Goal: Task Accomplishment & Management: Use online tool/utility

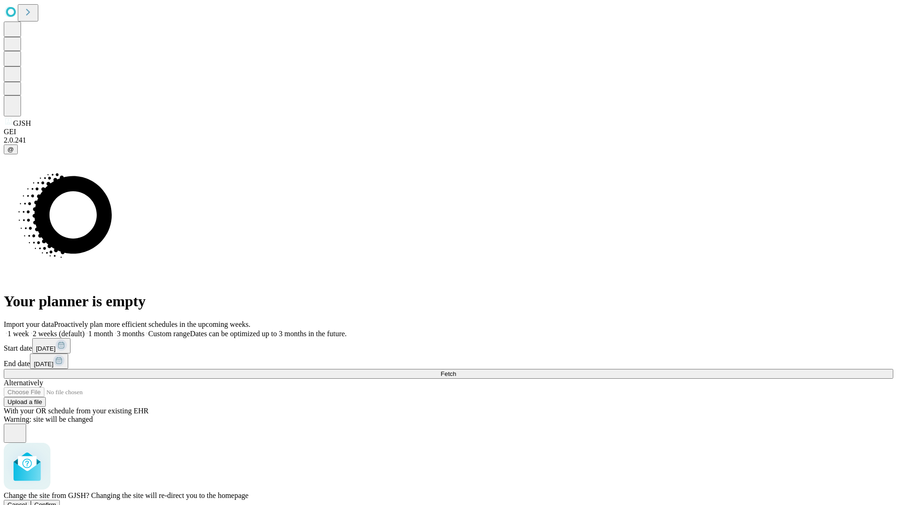
click at [57, 501] on span "Confirm" at bounding box center [46, 504] width 22 height 7
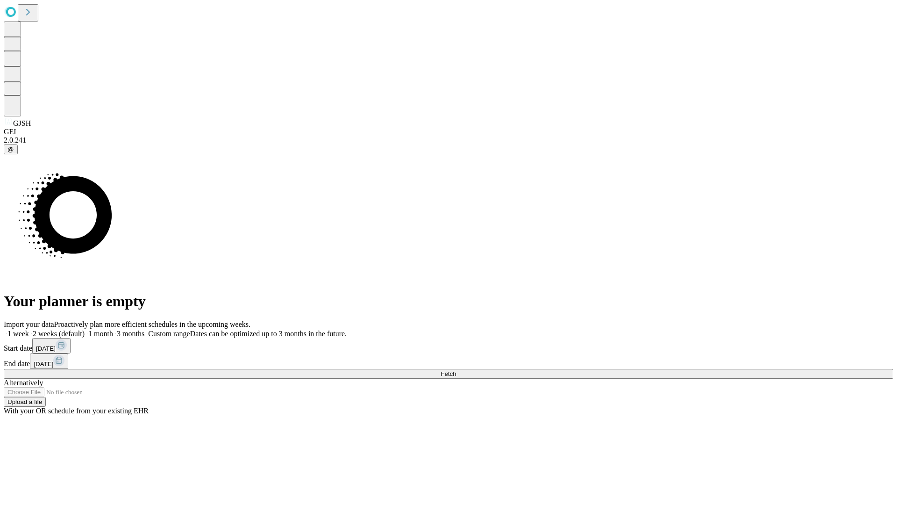
click at [113, 329] on label "1 month" at bounding box center [99, 333] width 29 height 8
click at [456, 370] on span "Fetch" at bounding box center [448, 373] width 15 height 7
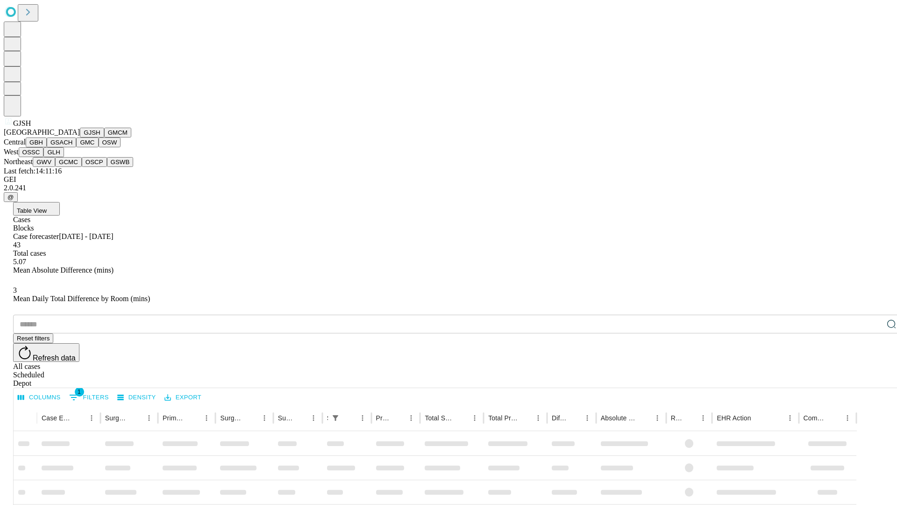
click at [104, 137] on button "GMCM" at bounding box center [117, 133] width 27 height 10
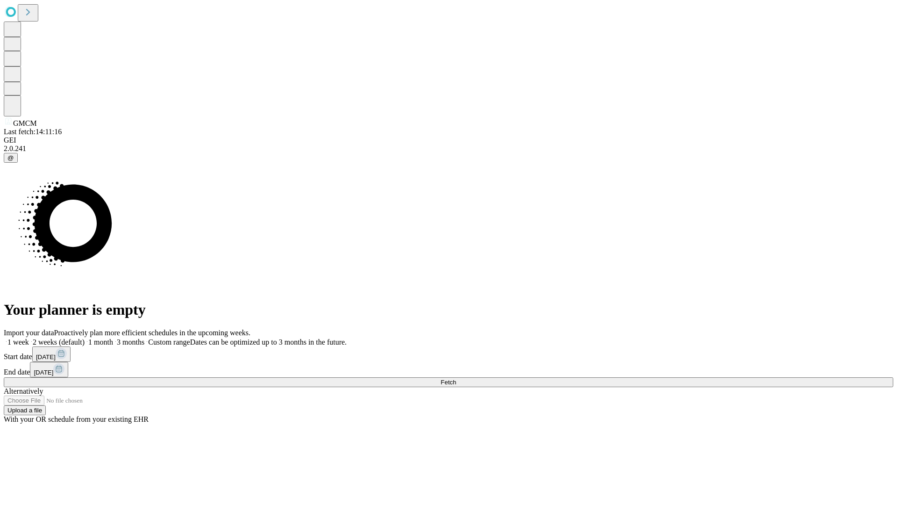
click at [113, 338] on label "1 month" at bounding box center [99, 342] width 29 height 8
click at [456, 379] on span "Fetch" at bounding box center [448, 382] width 15 height 7
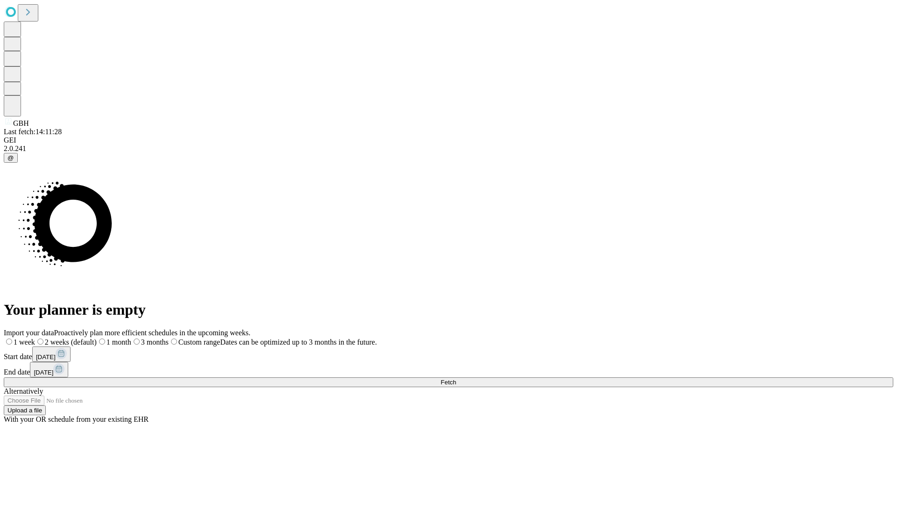
click at [131, 338] on label "1 month" at bounding box center [114, 342] width 35 height 8
click at [456, 379] on span "Fetch" at bounding box center [448, 382] width 15 height 7
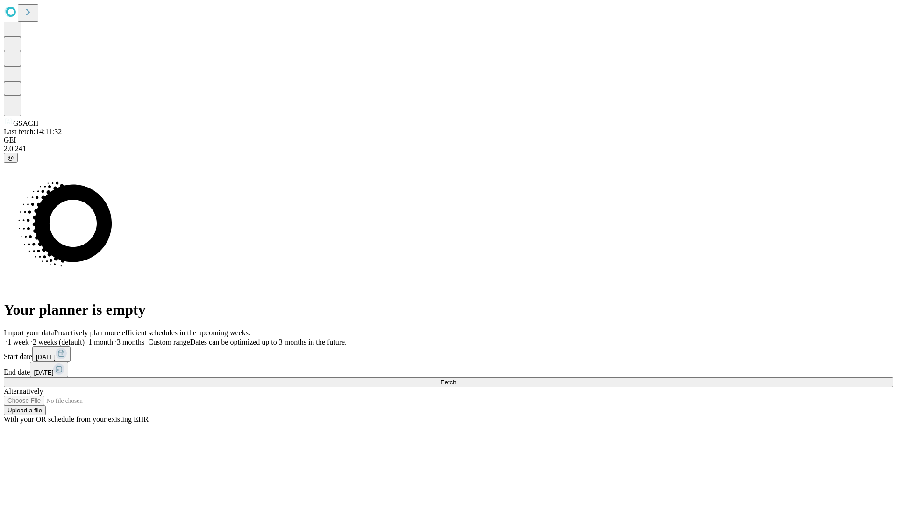
click at [113, 338] on label "1 month" at bounding box center [99, 342] width 29 height 8
click at [456, 379] on span "Fetch" at bounding box center [448, 382] width 15 height 7
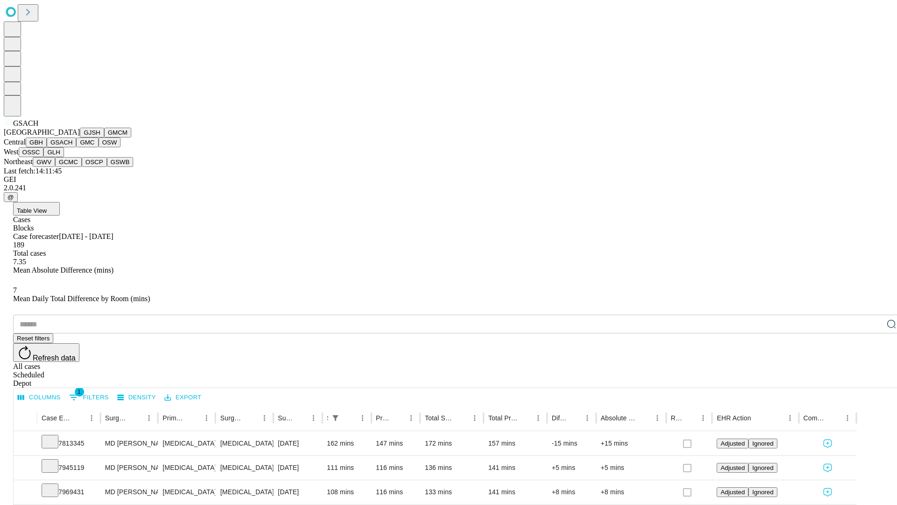
click at [76, 147] on button "GMC" at bounding box center [87, 142] width 22 height 10
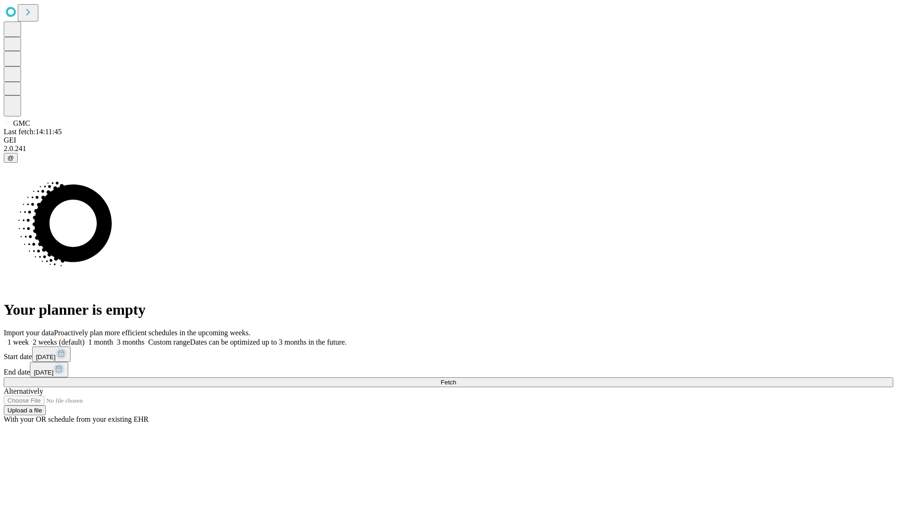
click at [113, 338] on label "1 month" at bounding box center [99, 342] width 29 height 8
click at [456, 379] on span "Fetch" at bounding box center [448, 382] width 15 height 7
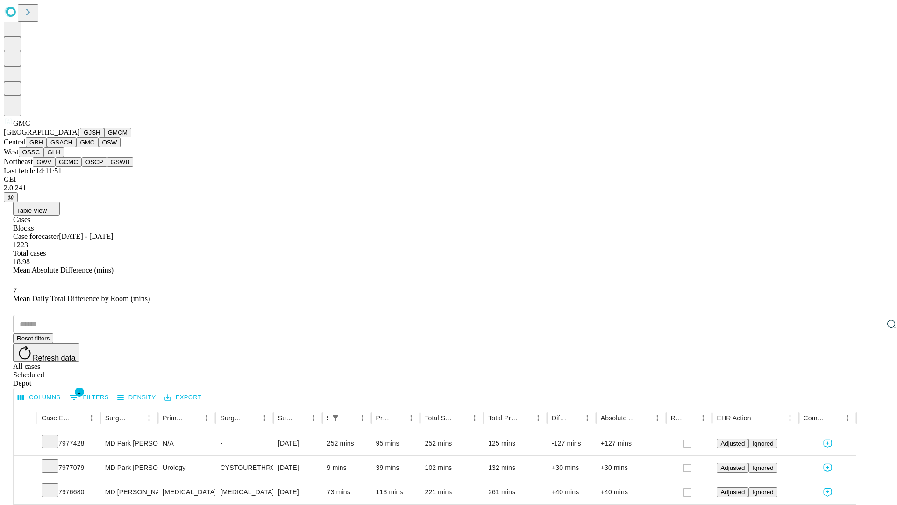
click at [99, 147] on button "OSW" at bounding box center [110, 142] width 22 height 10
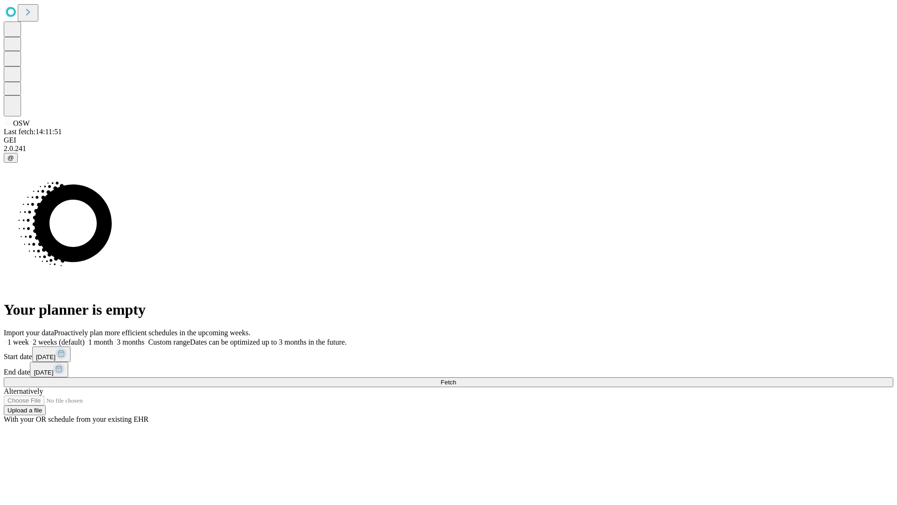
click at [113, 338] on label "1 month" at bounding box center [99, 342] width 29 height 8
click at [456, 379] on span "Fetch" at bounding box center [448, 382] width 15 height 7
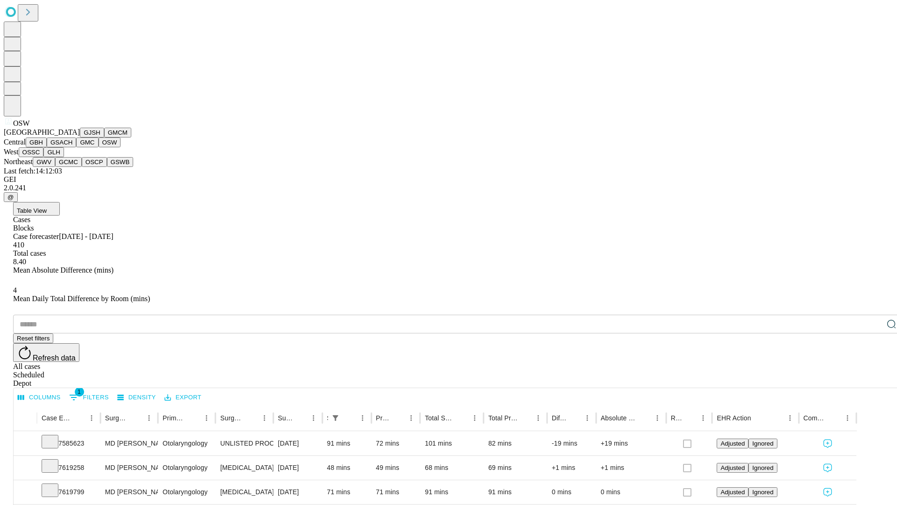
click at [44, 157] on button "OSSC" at bounding box center [31, 152] width 25 height 10
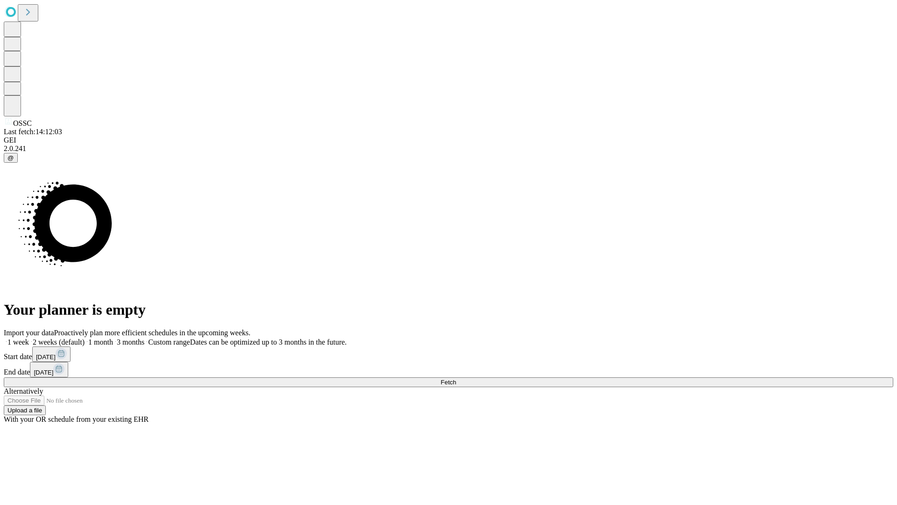
click at [113, 338] on label "1 month" at bounding box center [99, 342] width 29 height 8
click at [456, 379] on span "Fetch" at bounding box center [448, 382] width 15 height 7
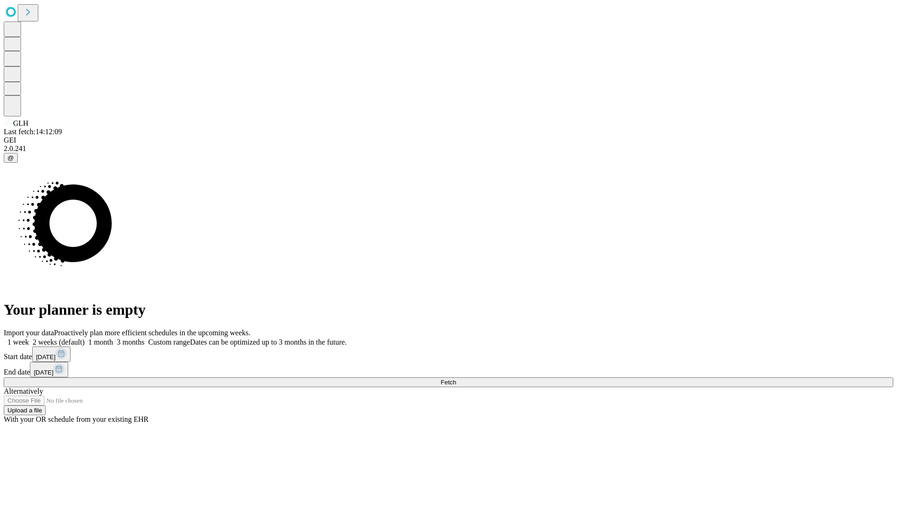
click at [113, 338] on label "1 month" at bounding box center [99, 342] width 29 height 8
click at [456, 379] on span "Fetch" at bounding box center [448, 382] width 15 height 7
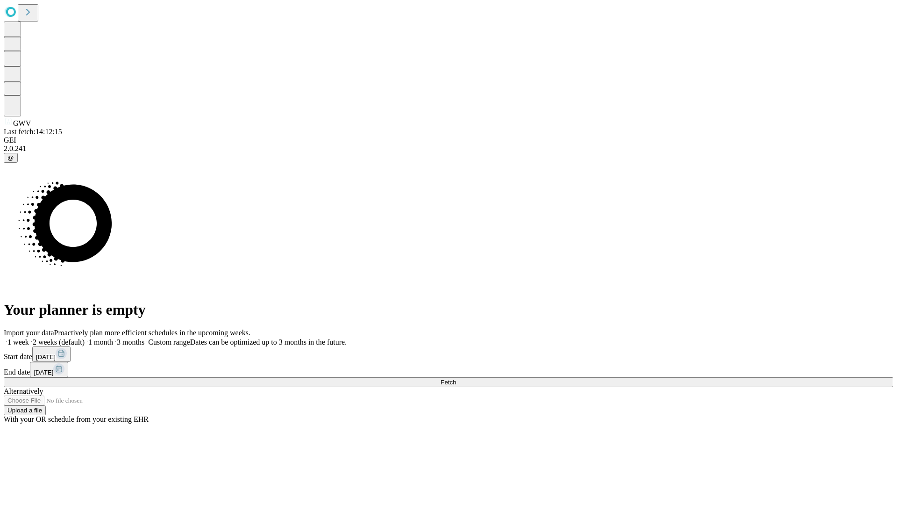
click at [113, 338] on label "1 month" at bounding box center [99, 342] width 29 height 8
click at [456, 379] on span "Fetch" at bounding box center [448, 382] width 15 height 7
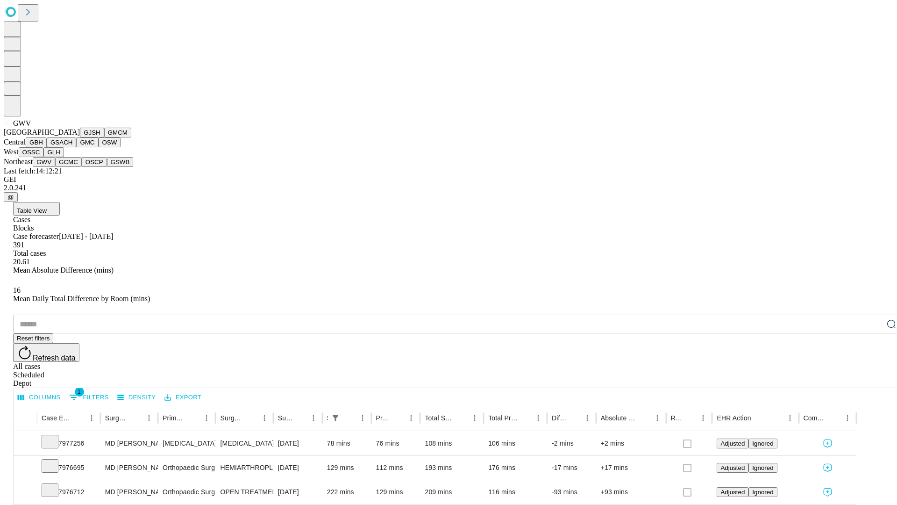
click at [72, 167] on button "GCMC" at bounding box center [68, 162] width 27 height 10
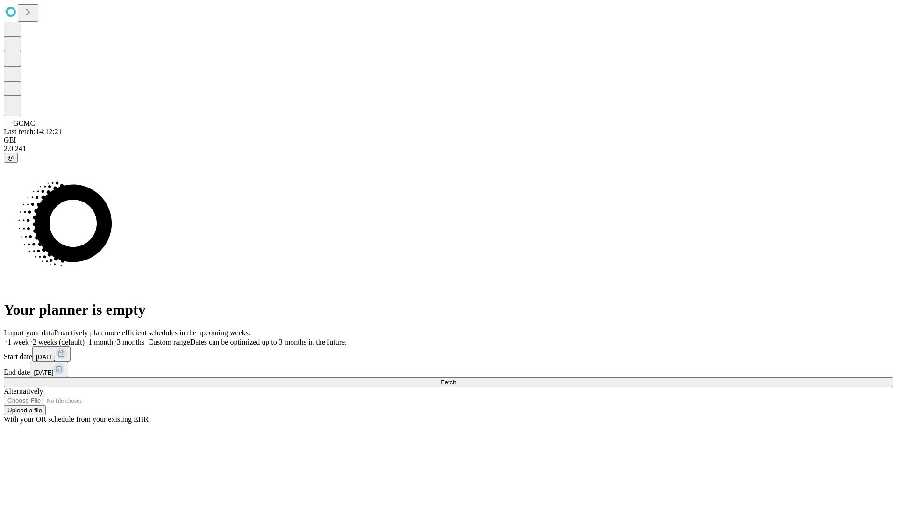
click at [456, 379] on span "Fetch" at bounding box center [448, 382] width 15 height 7
click at [113, 338] on label "1 month" at bounding box center [99, 342] width 29 height 8
click at [456, 379] on span "Fetch" at bounding box center [448, 382] width 15 height 7
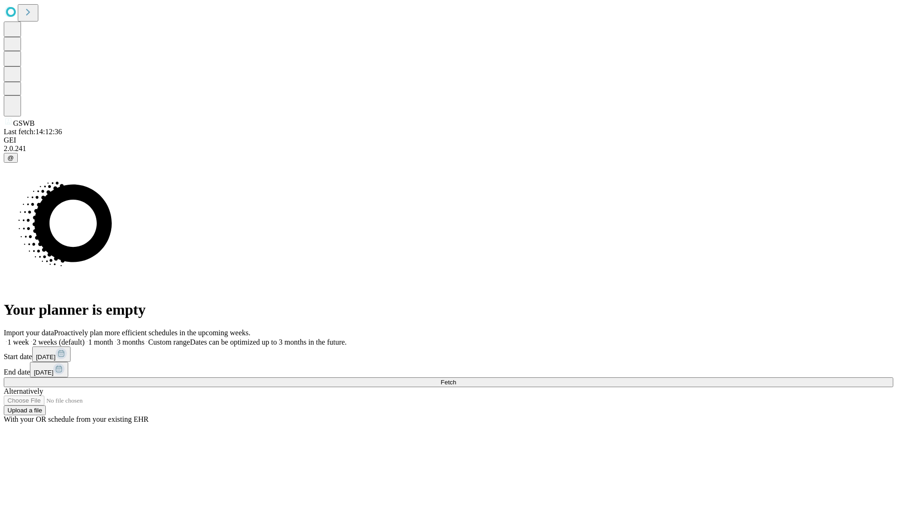
click at [113, 338] on label "1 month" at bounding box center [99, 342] width 29 height 8
click at [456, 379] on span "Fetch" at bounding box center [448, 382] width 15 height 7
